Goal: Transaction & Acquisition: Purchase product/service

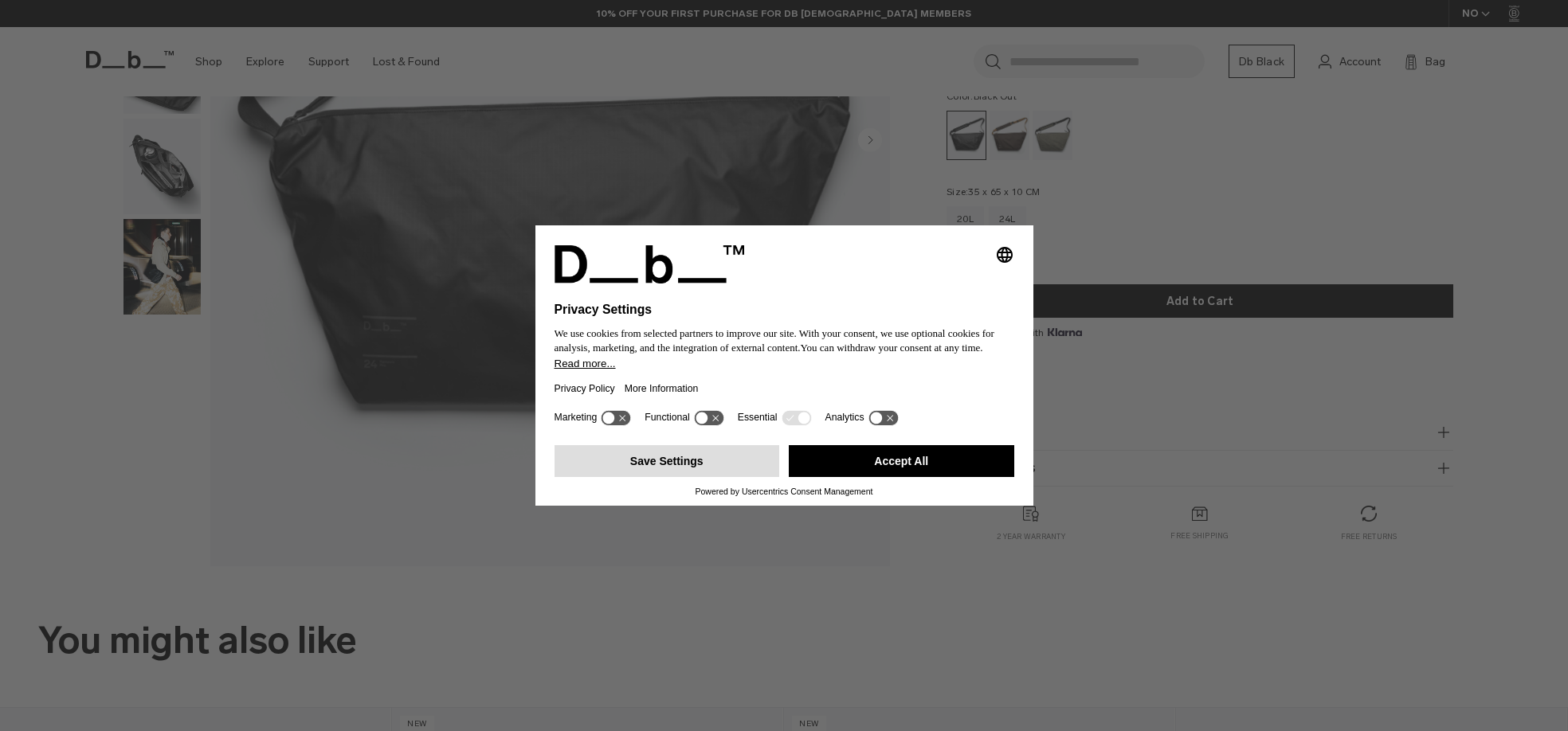
drag, startPoint x: 956, startPoint y: 475, endPoint x: 705, endPoint y: 470, distance: 251.0
click at [956, 475] on button "Accept All" at bounding box center [901, 461] width 225 height 32
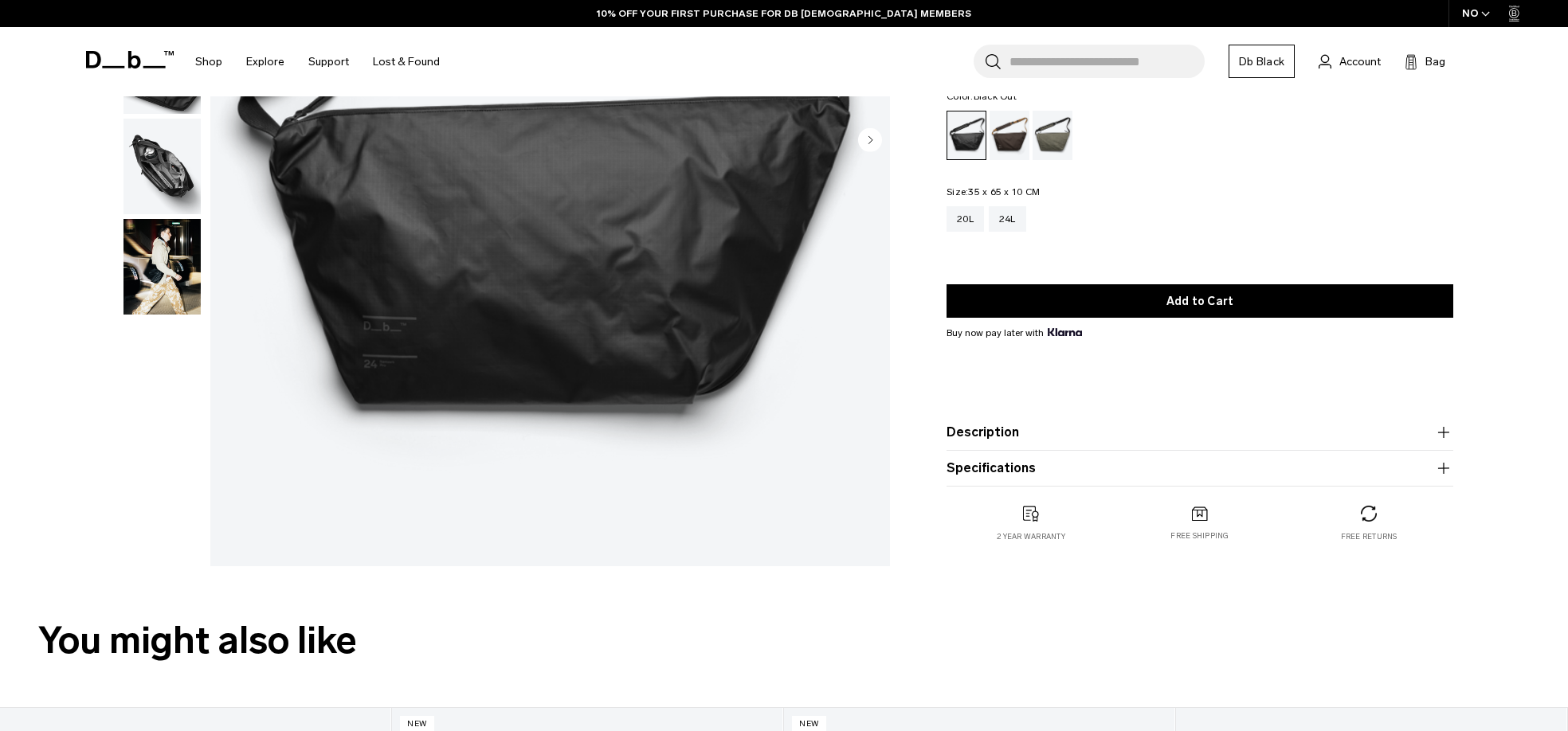
click at [983, 466] on button "Specifications" at bounding box center [1199, 468] width 506 height 19
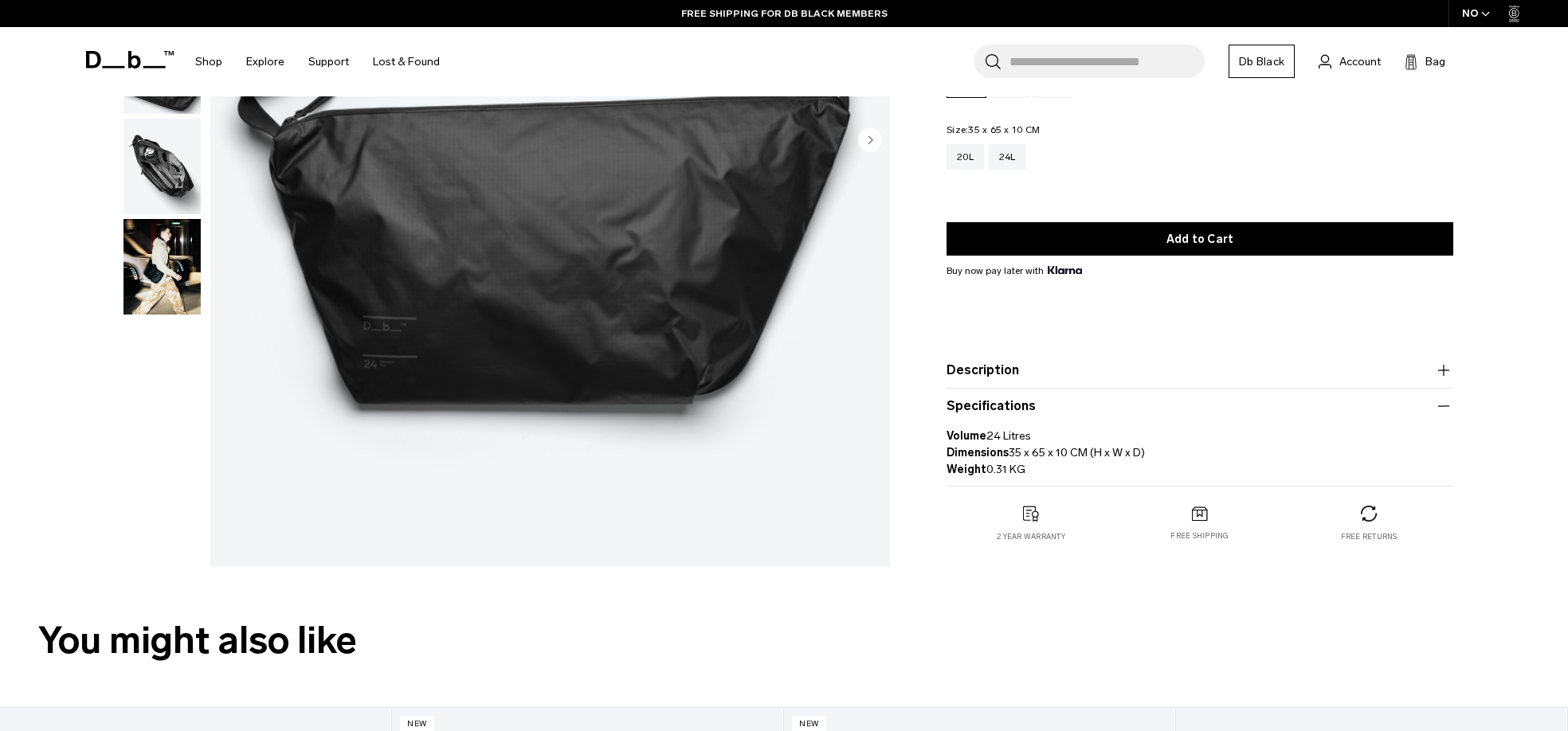
click at [1007, 408] on button "Specifications" at bounding box center [1199, 405] width 506 height 19
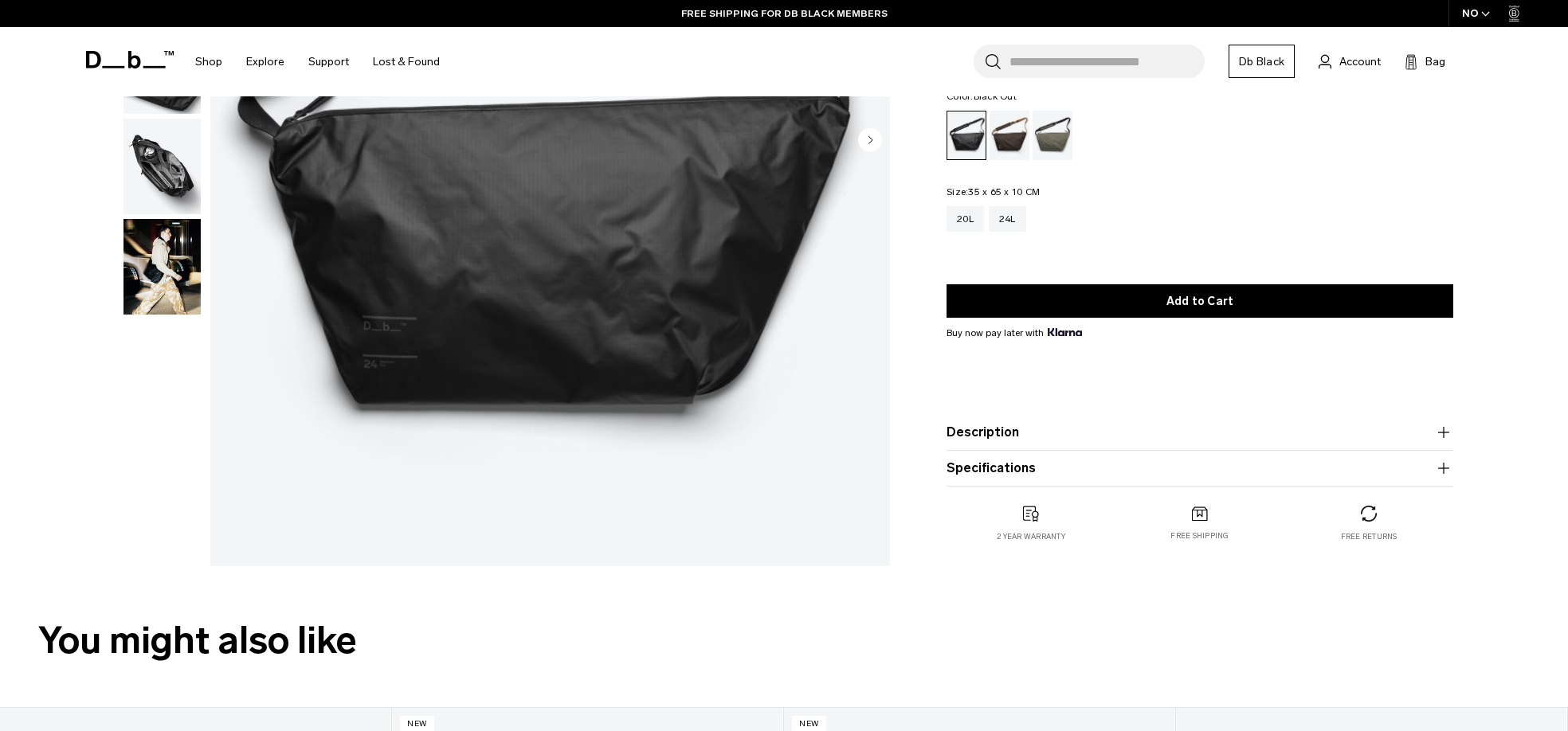
click at [1002, 418] on product-accordion "Description Our bestselling sling, now bigger at 24L. It easily fits your lapto…" at bounding box center [1199, 433] width 506 height 36
click at [1001, 428] on button "Description" at bounding box center [1199, 432] width 506 height 19
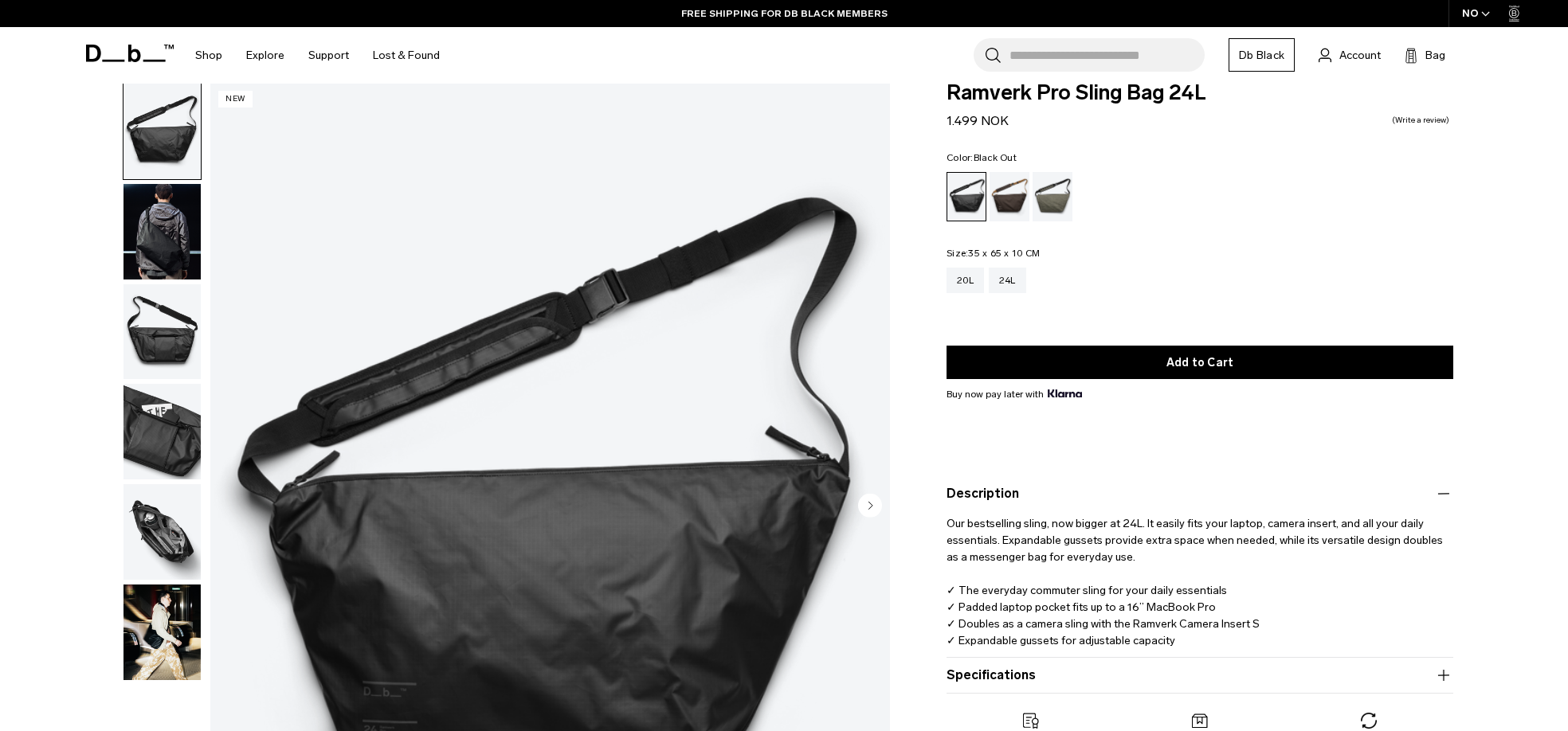
scroll to position [15, 0]
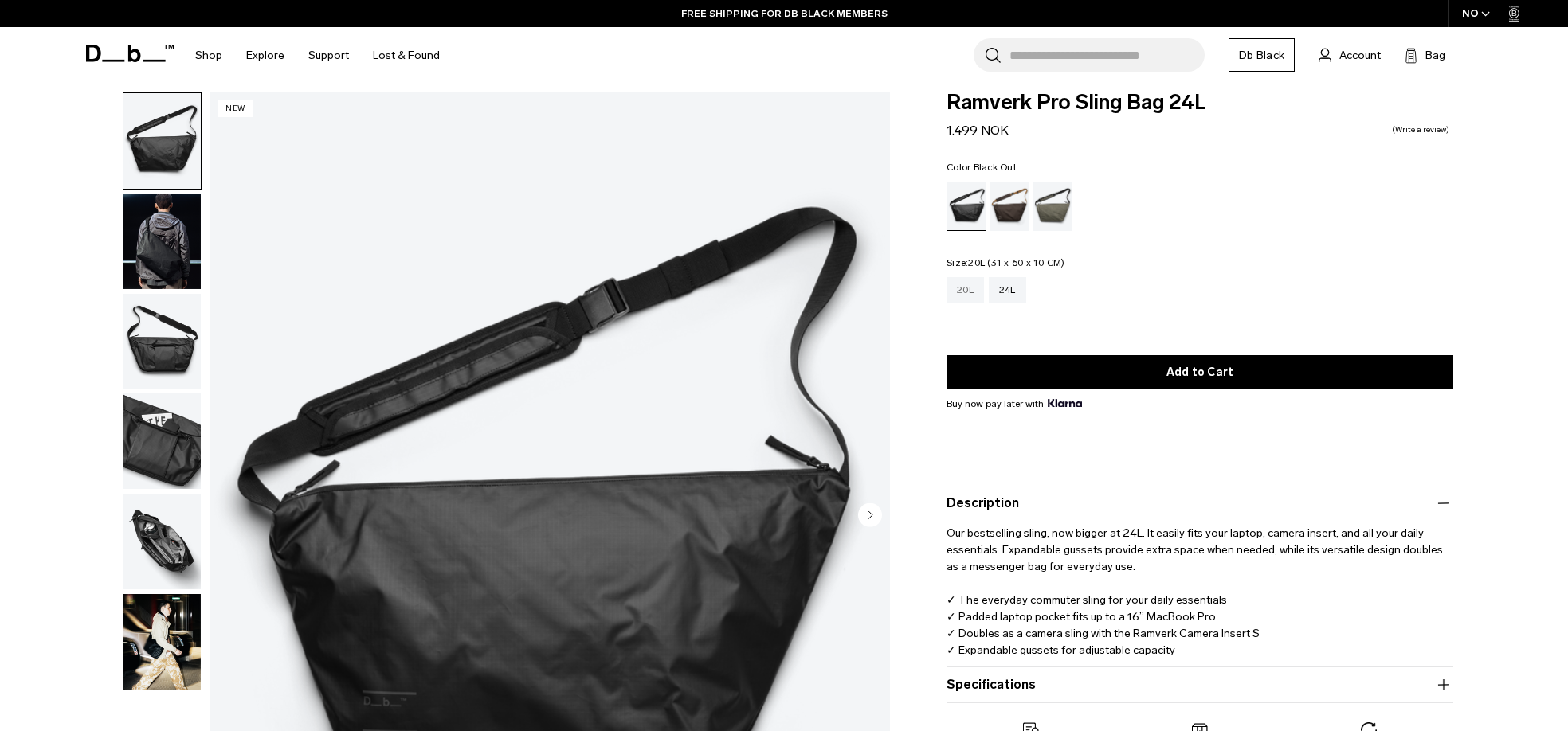
click at [961, 289] on div "20L" at bounding box center [965, 290] width 38 height 26
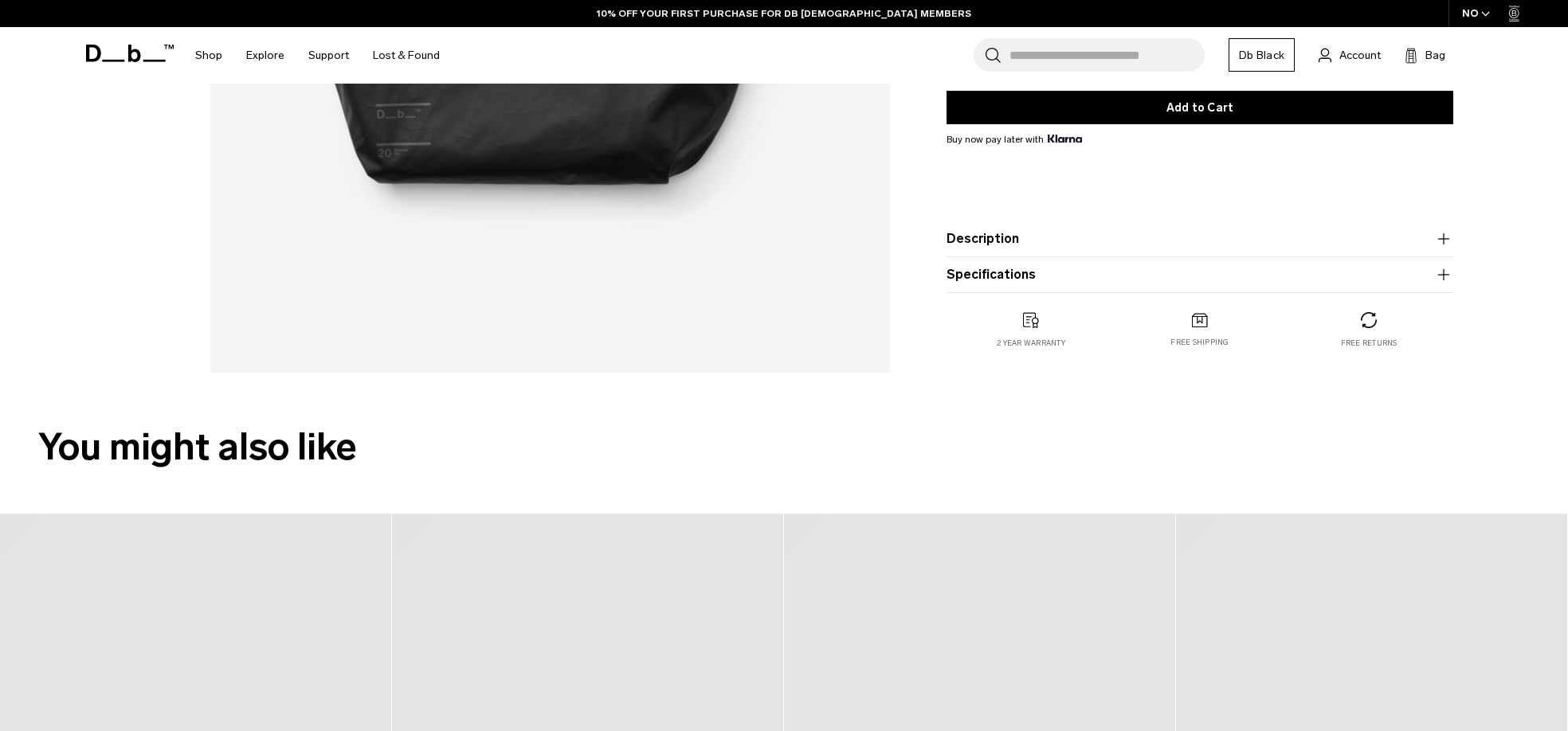
click at [1009, 272] on button "Specifications" at bounding box center [1199, 274] width 506 height 19
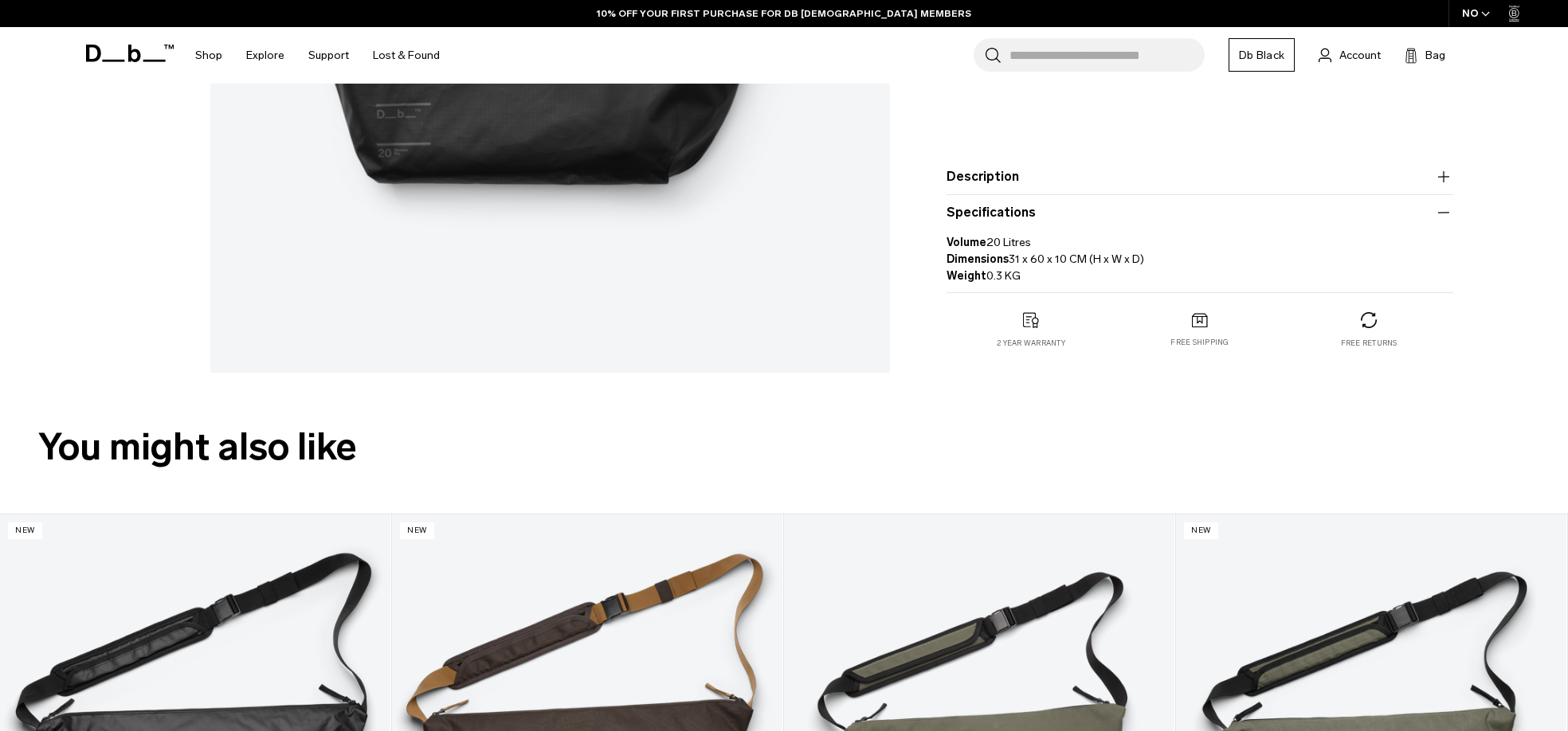
click at [1003, 186] on button "Description" at bounding box center [1199, 176] width 506 height 19
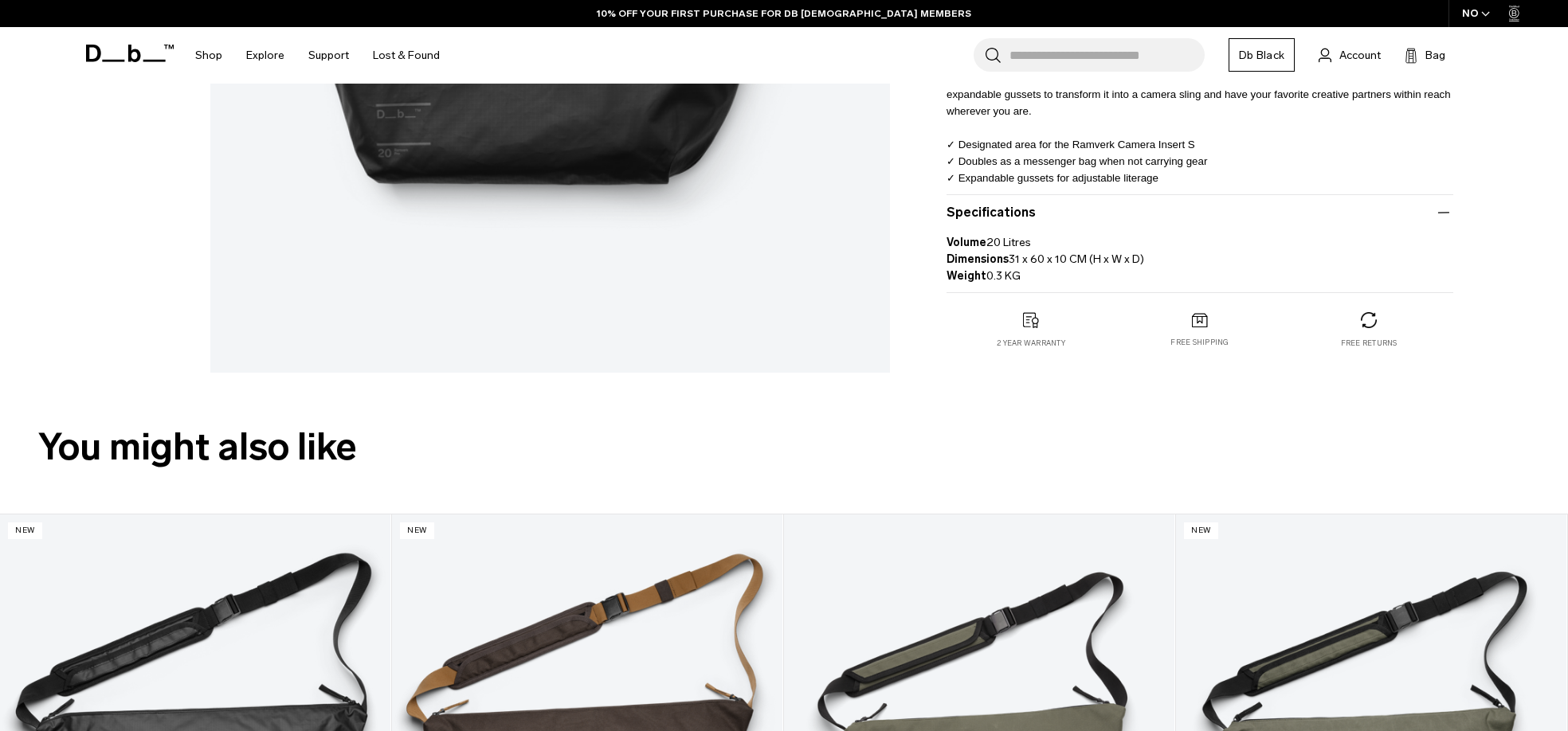
click at [1003, 41] on button "Description" at bounding box center [1199, 31] width 506 height 19
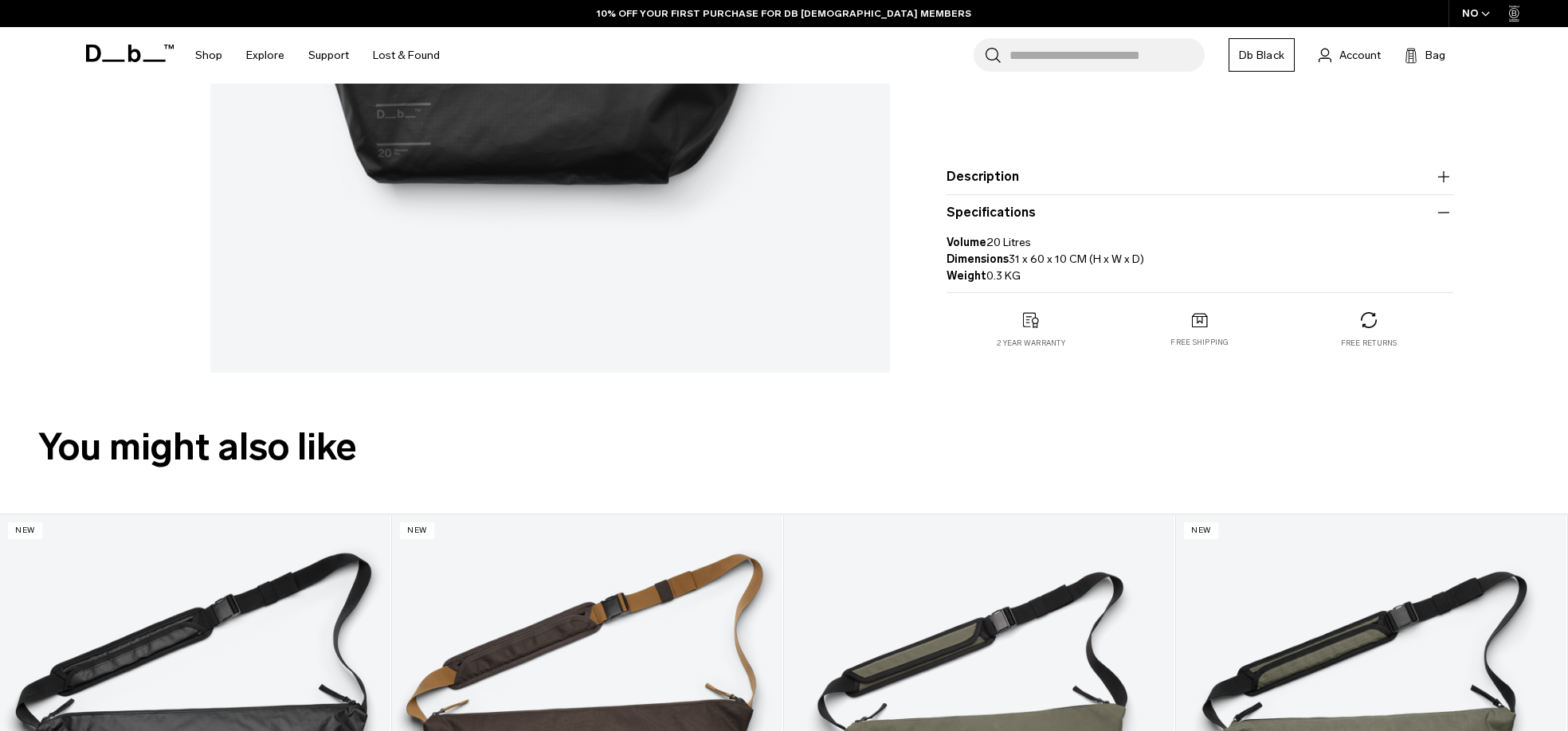
click at [1439, 178] on icon "button" at bounding box center [1443, 176] width 19 height 19
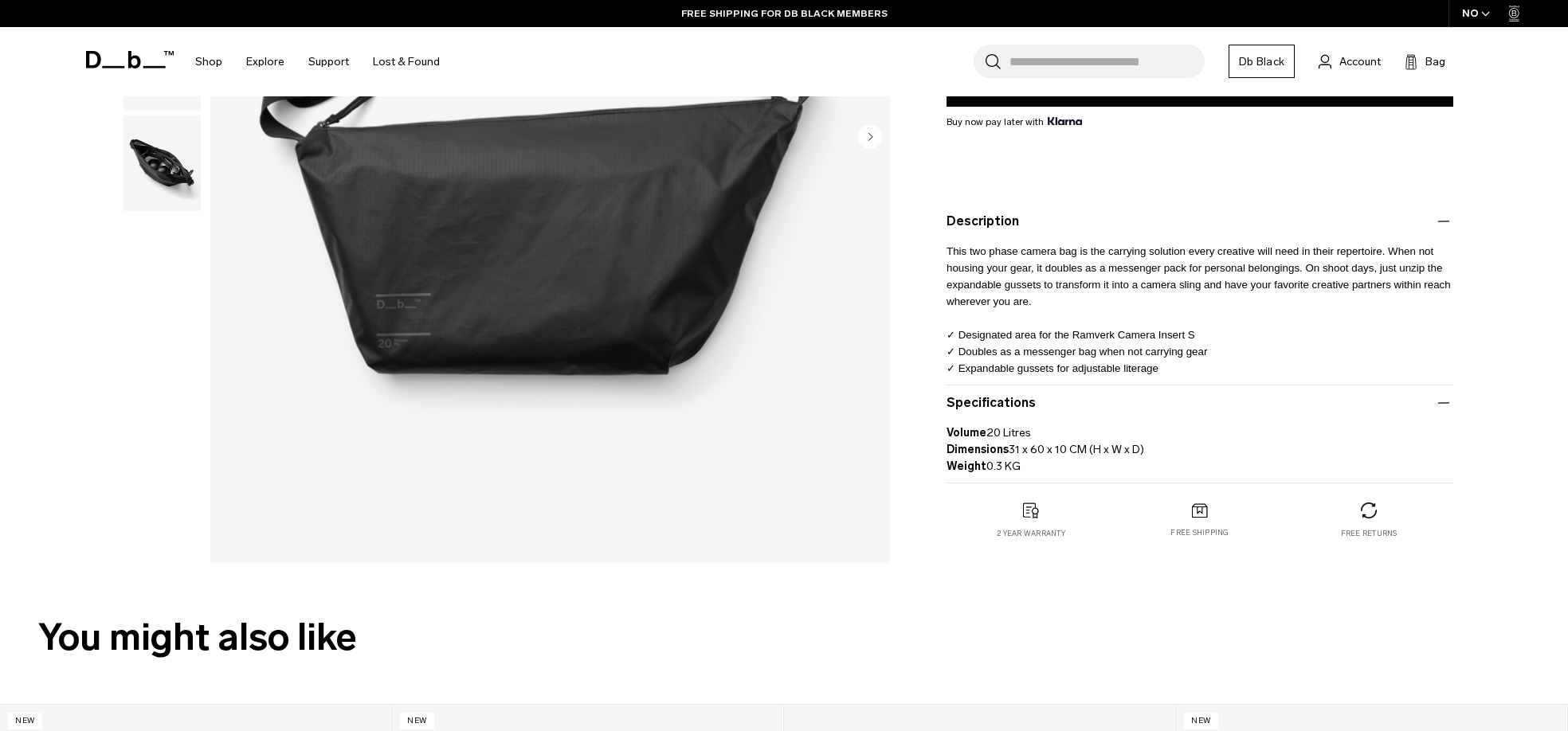
scroll to position [411, 0]
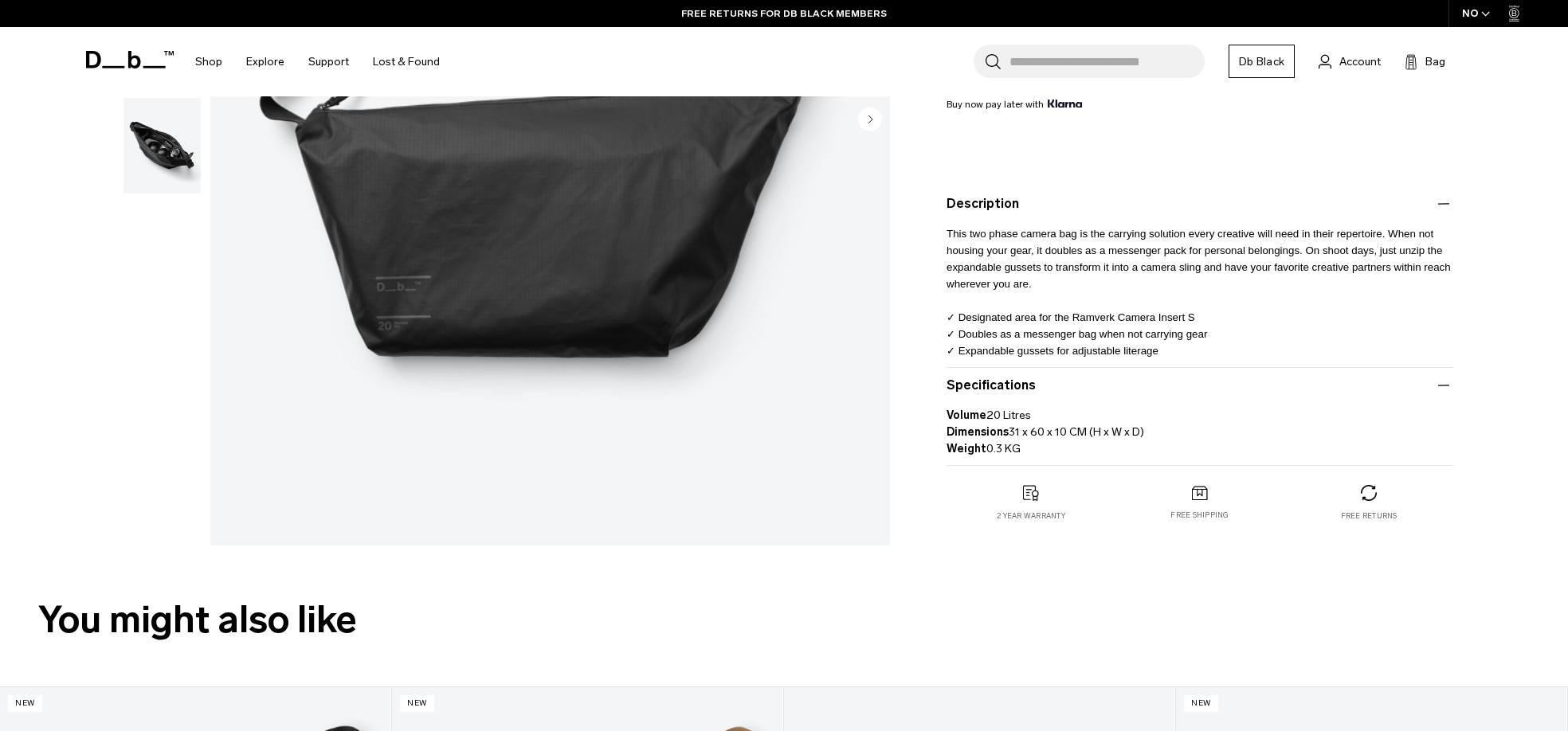
scroll to position [15, 0]
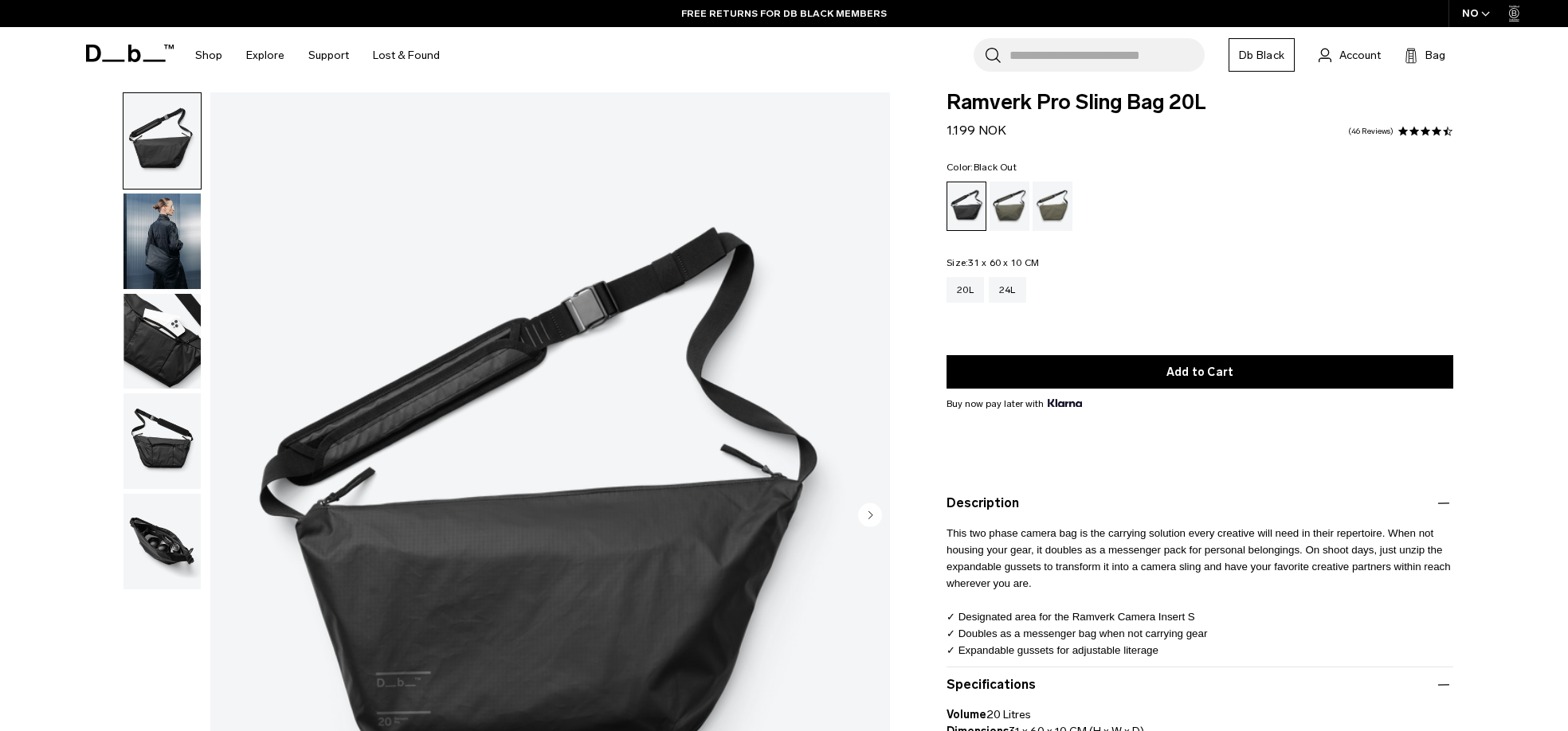
scroll to position [48, 0]
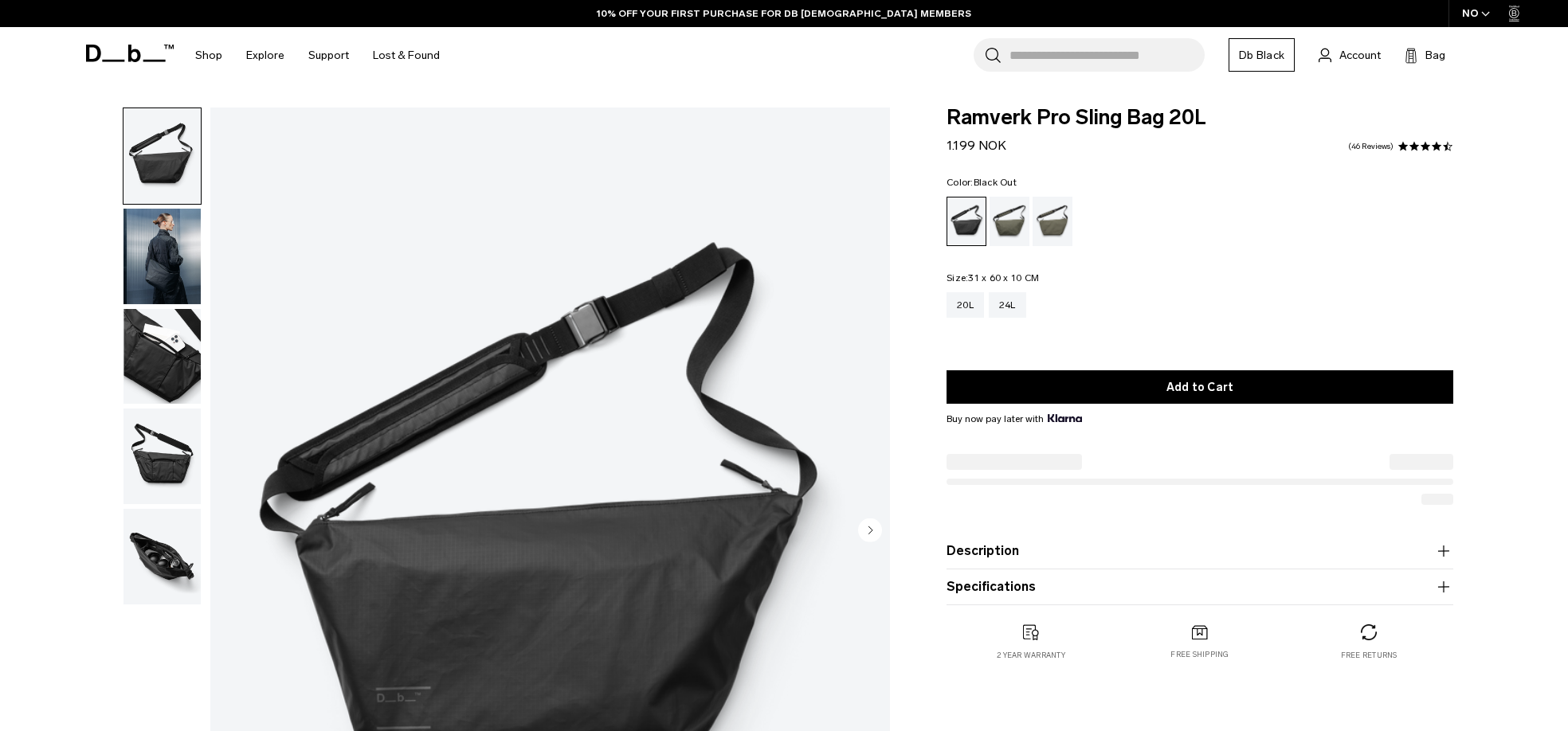
click at [1001, 533] on div "Ramverk Pro Sling Bag 20L 1.199 NOK 4.3 star rating 46 Reviews Color: Black Out…" at bounding box center [1200, 400] width 603 height 585
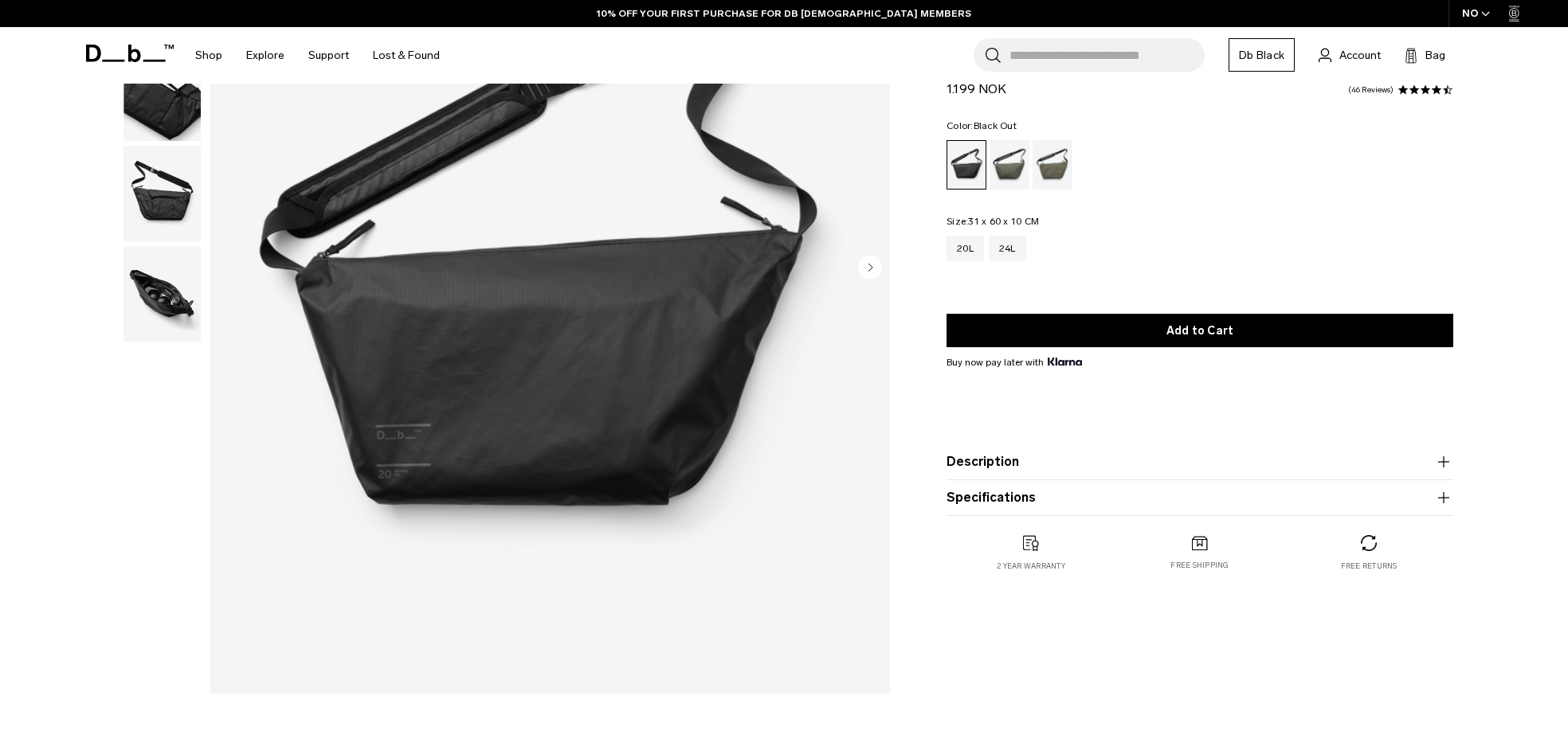
scroll to position [262, 0]
click at [991, 467] on button "Description" at bounding box center [1199, 462] width 506 height 19
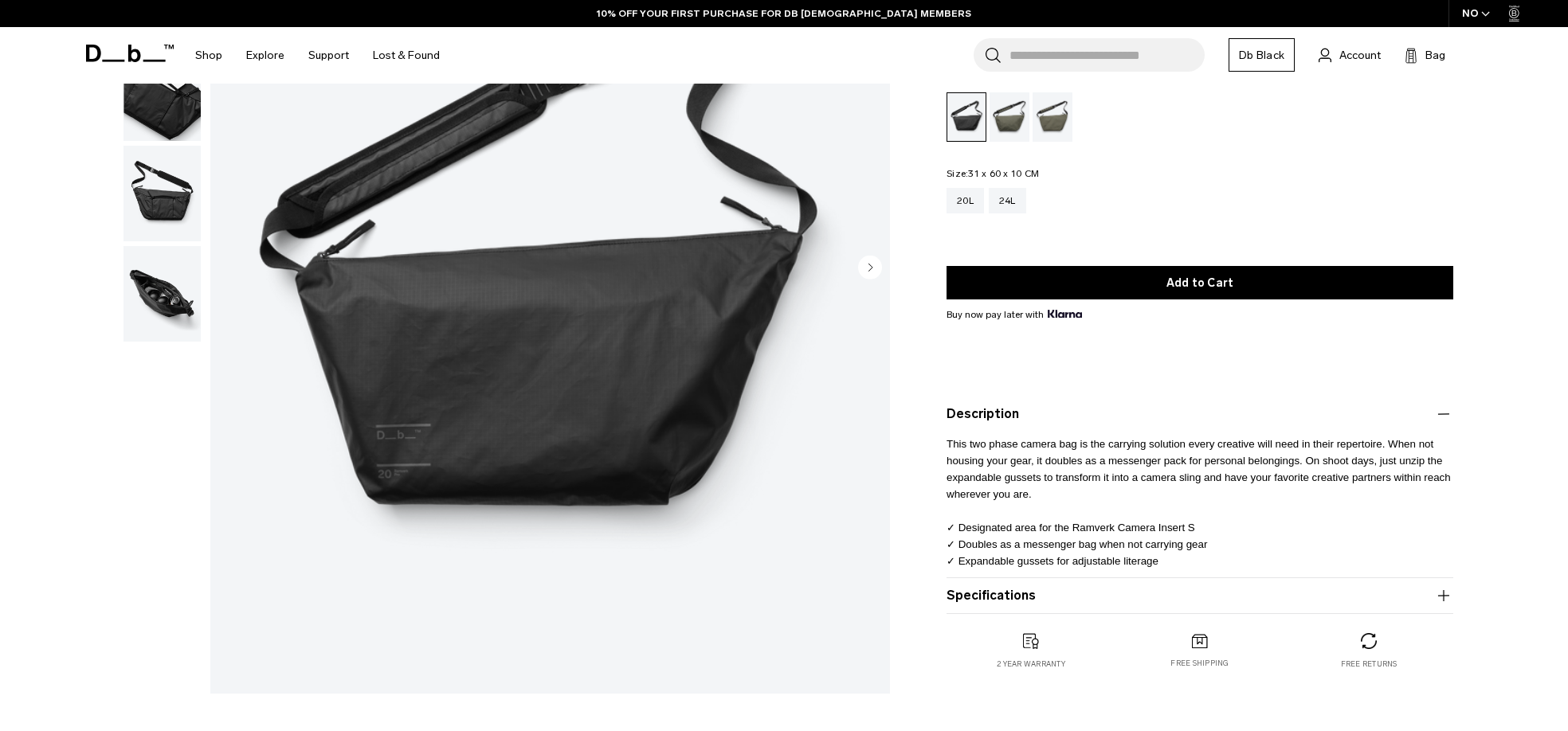
click at [992, 424] on button "Description" at bounding box center [1199, 413] width 506 height 19
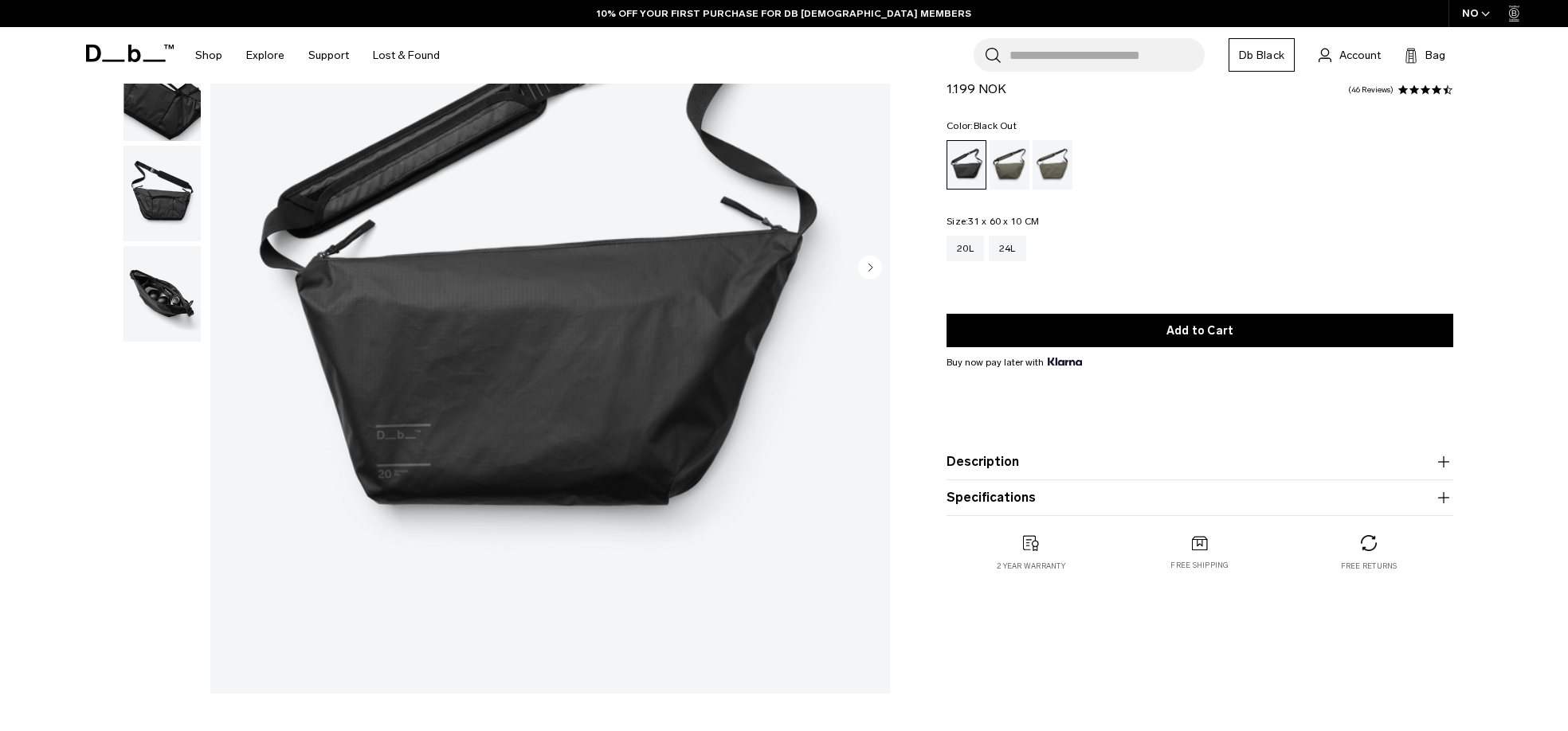
click at [992, 466] on button "Description" at bounding box center [1199, 462] width 506 height 19
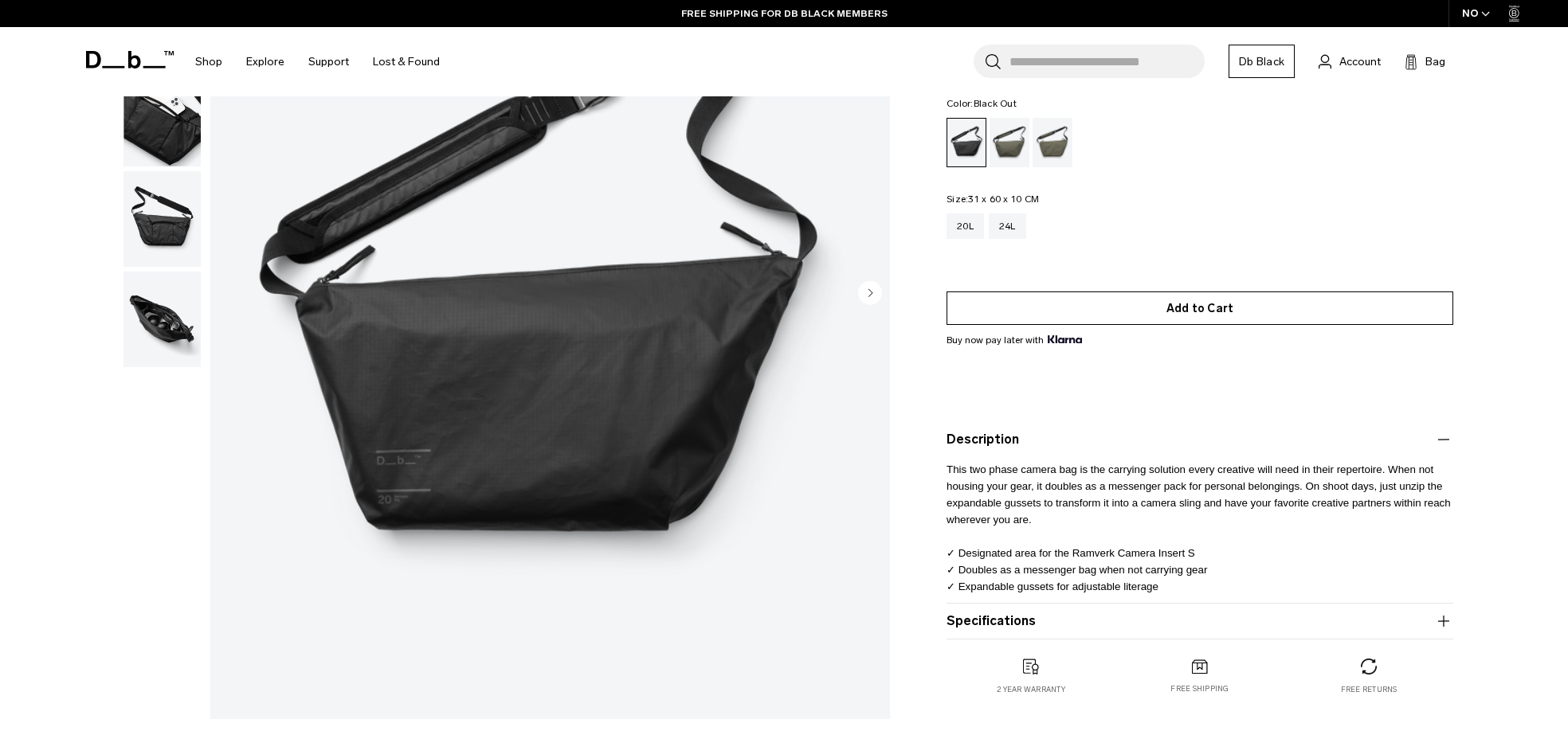
scroll to position [236, 0]
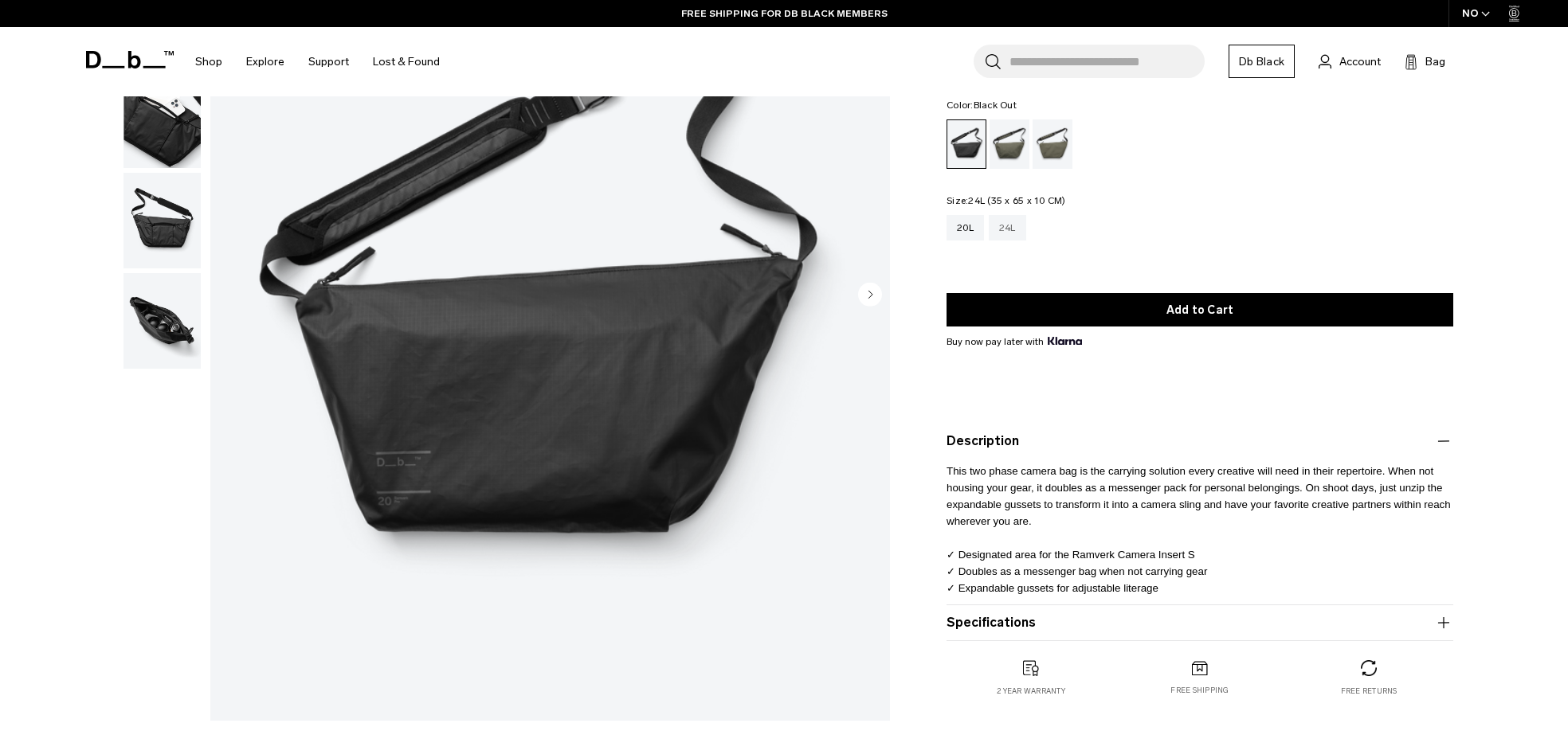
click at [1014, 232] on div "24L" at bounding box center [1007, 228] width 38 height 26
